Goal: Book appointment/travel/reservation

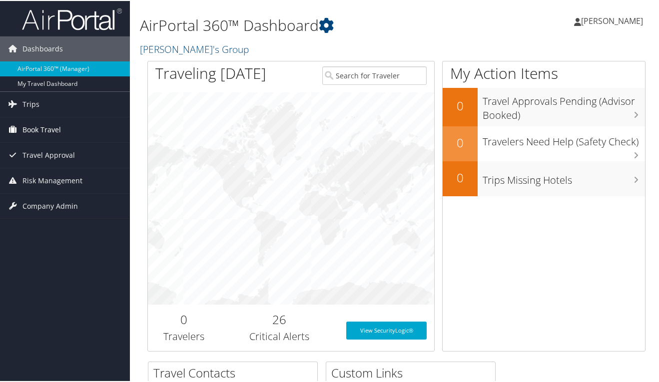
click at [62, 126] on link "Book Travel" at bounding box center [65, 128] width 130 height 25
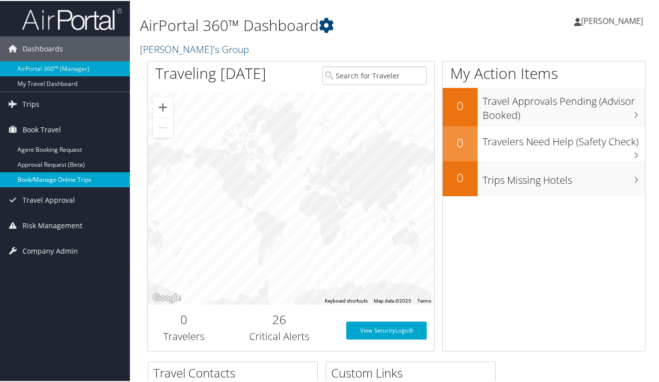
click at [56, 179] on link "Book/Manage Online Trips" at bounding box center [65, 178] width 130 height 15
